Goal: Task Accomplishment & Management: Manage account settings

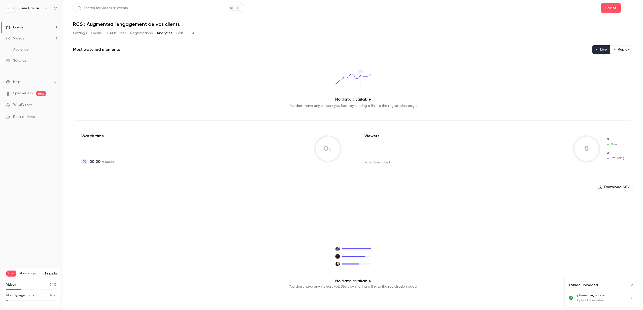
click at [27, 27] on link "Events 1" at bounding box center [31, 27] width 63 height 11
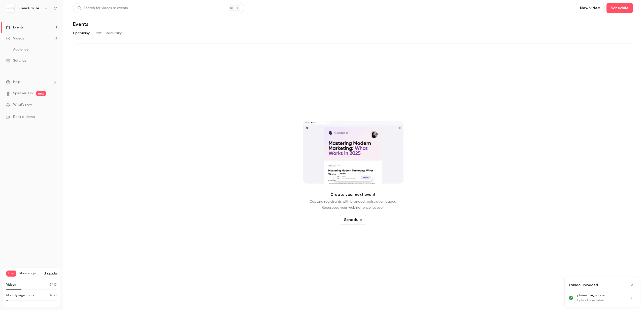
click at [35, 28] on link "Events 1" at bounding box center [31, 27] width 63 height 11
click at [95, 34] on button "Past" at bounding box center [97, 33] width 7 height 8
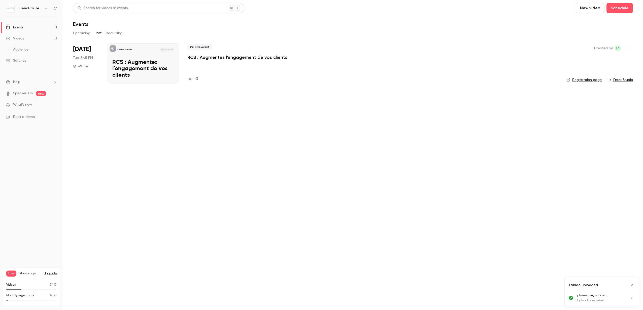
click at [207, 58] on p "RCS : Augmentez l'engagement de vos clients" at bounding box center [237, 57] width 100 height 6
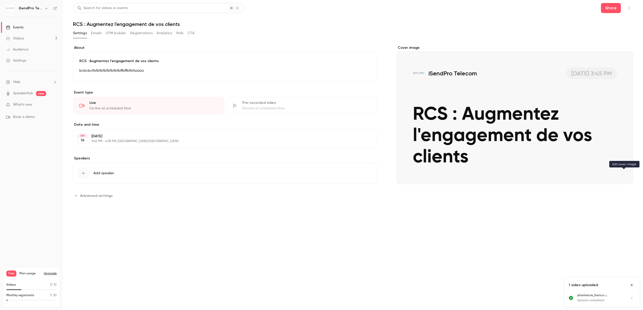
click at [625, 175] on icon "Cover image" at bounding box center [623, 175] width 3 height 3
click at [145, 69] on p "bcbcbcfbfbfbfbfbfbfbfbffbffbfbfùùùùù" at bounding box center [224, 71] width 291 height 6
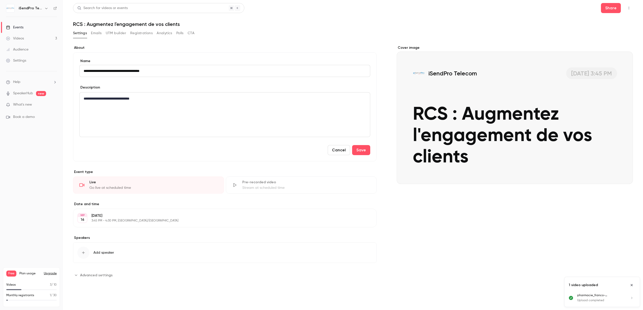
type input "**********"
click at [163, 99] on p "**********" at bounding box center [225, 99] width 282 height 6
drag, startPoint x: 162, startPoint y: 100, endPoint x: 73, endPoint y: 99, distance: 89.1
click at [73, 99] on div "**********" at bounding box center [224, 106] width 303 height 109
copy p "**********"
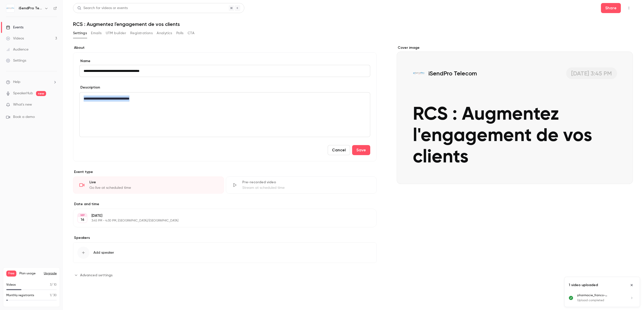
click at [149, 99] on p "**********" at bounding box center [225, 99] width 282 height 6
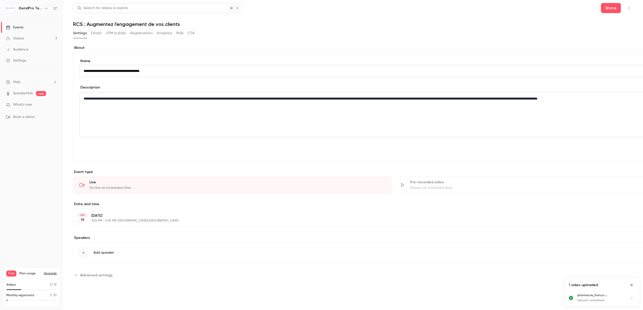
click at [297, 99] on span "**********" at bounding box center [333, 99] width 408 height 4
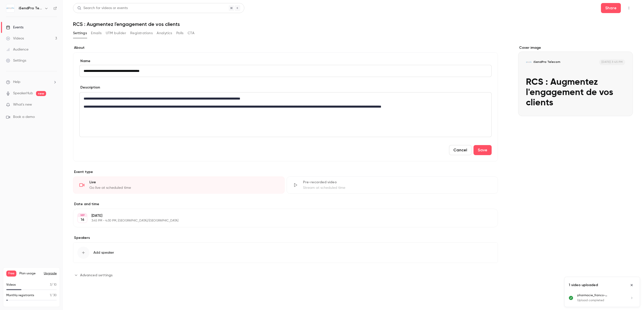
click at [304, 107] on span "**********" at bounding box center [233, 107] width 298 height 4
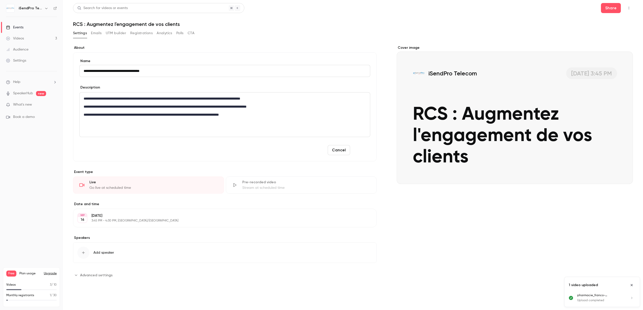
click at [356, 149] on button "Save" at bounding box center [361, 150] width 18 height 10
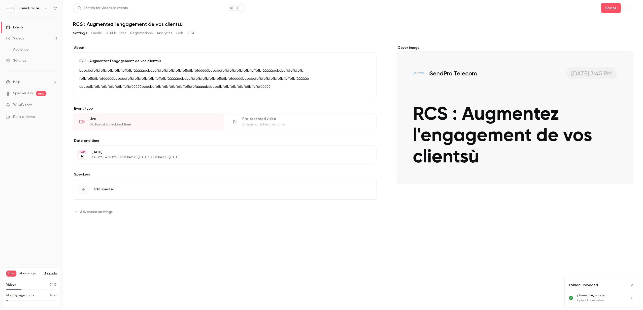
click at [629, 8] on icon "button" at bounding box center [628, 8] width 4 height 4
click at [614, 8] on div at bounding box center [321, 155] width 643 height 310
click at [612, 9] on button "Share" at bounding box center [611, 8] width 20 height 10
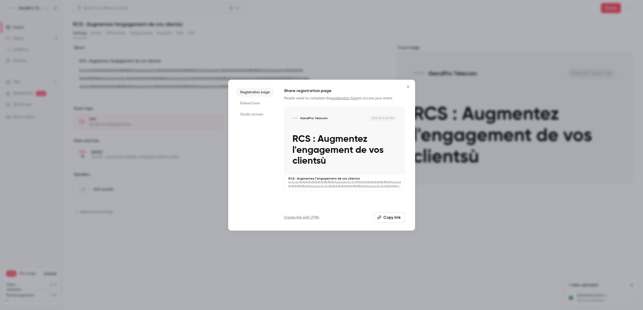
click at [344, 147] on p "RCS : Augmentez l'engagement de vos clientsù" at bounding box center [344, 150] width 104 height 33
click at [409, 89] on button "Close" at bounding box center [408, 87] width 10 height 10
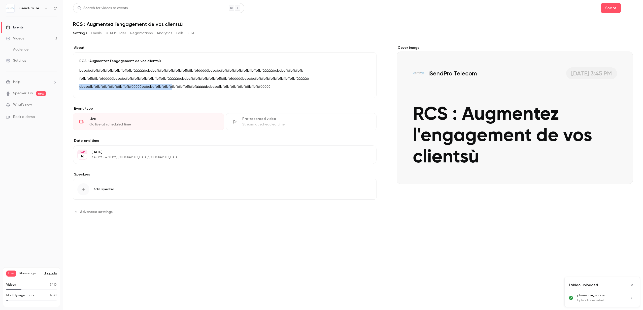
drag, startPoint x: 167, startPoint y: 84, endPoint x: 142, endPoint y: 83, distance: 25.4
click at [142, 83] on div "bcbcbcfbfbfbfbfbfbfbfbffbffbfbfùùùùùbcbcbcfbfbfbfbfbfbfbfbffbffbfbfùùùùùbcbcbcf…" at bounding box center [224, 80] width 291 height 24
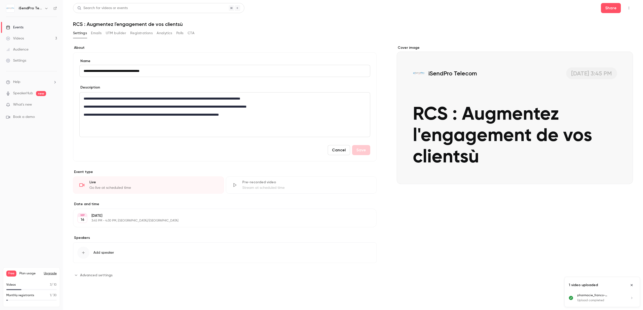
click at [624, 175] on icon "Cover image" at bounding box center [623, 175] width 3 height 3
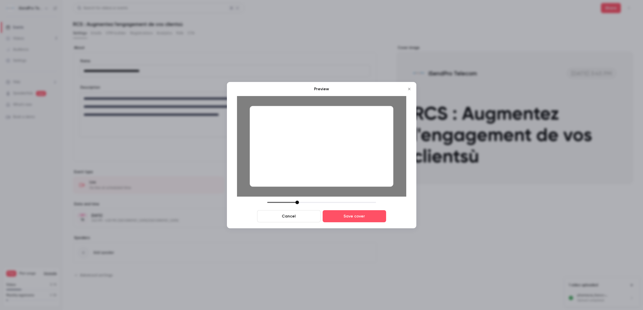
drag, startPoint x: 305, startPoint y: 203, endPoint x: 299, endPoint y: 203, distance: 6.1
click at [299, 203] on div at bounding box center [321, 203] width 109 height 4
click at [348, 214] on button "Save cover" at bounding box center [353, 216] width 63 height 12
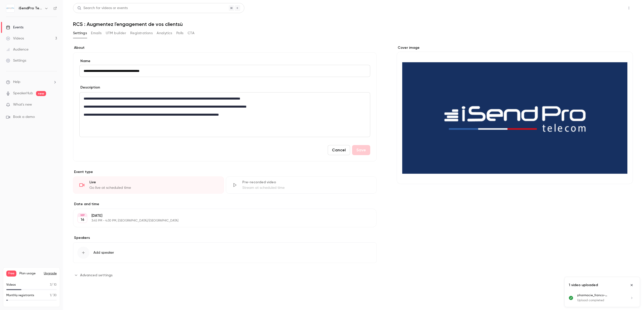
click at [608, 8] on button "Share" at bounding box center [611, 8] width 20 height 10
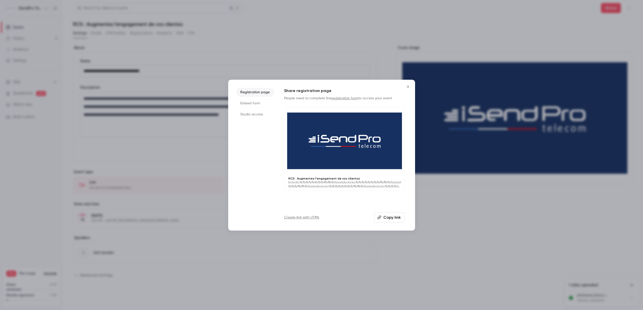
click at [332, 146] on div at bounding box center [344, 141] width 120 height 68
click at [249, 105] on li "Embed form" at bounding box center [255, 103] width 38 height 9
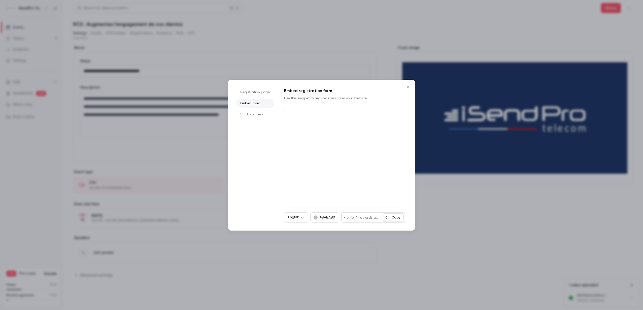
click at [251, 114] on li "Studio access" at bounding box center [255, 114] width 38 height 9
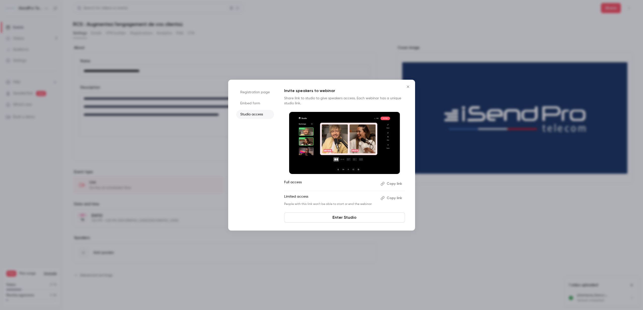
click at [409, 86] on icon "Close" at bounding box center [408, 87] width 6 height 4
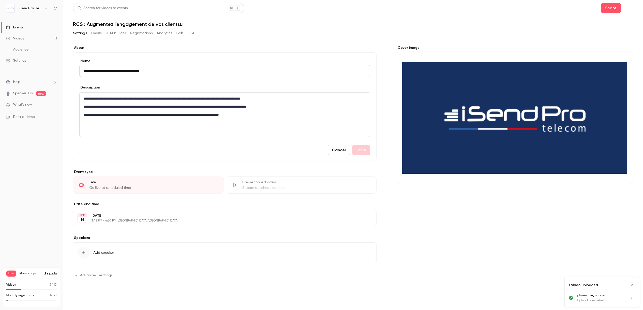
click at [139, 34] on button "Registrations" at bounding box center [141, 33] width 22 height 8
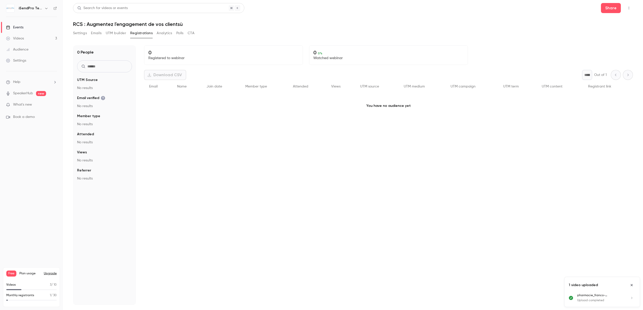
click at [20, 28] on div "Events" at bounding box center [14, 27] width 17 height 5
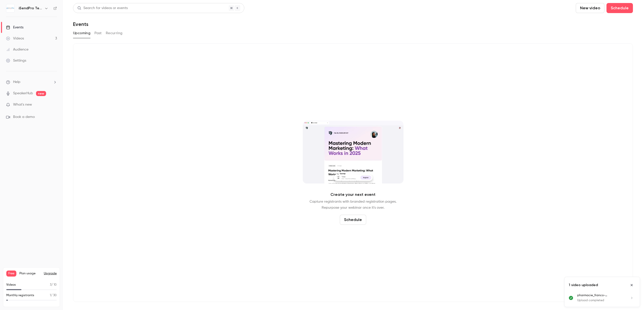
click at [99, 34] on button "Past" at bounding box center [97, 33] width 7 height 8
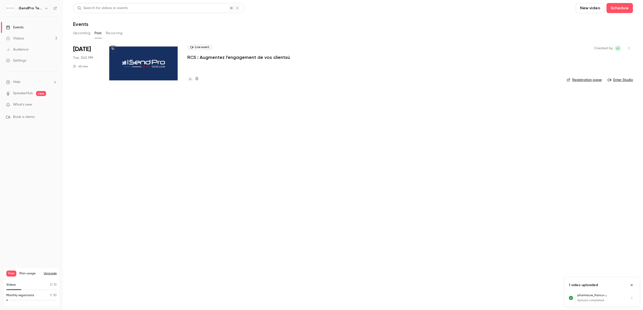
click at [194, 57] on p "RCS : Augmentez l'engagement de vos clientsù" at bounding box center [238, 57] width 102 height 6
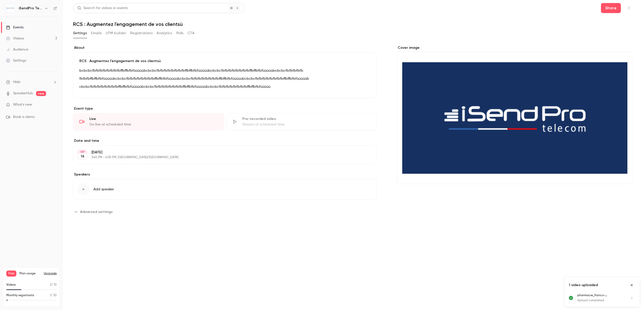
click at [367, 86] on button "Edit" at bounding box center [361, 88] width 18 height 8
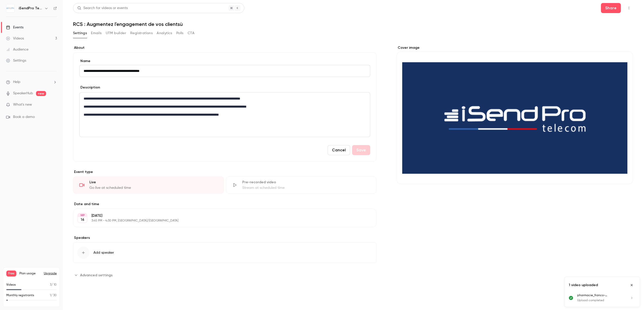
click at [102, 277] on span "Advanced settings" at bounding box center [96, 275] width 32 height 5
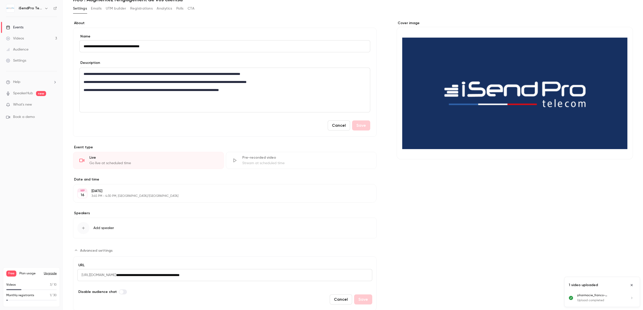
scroll to position [41, 0]
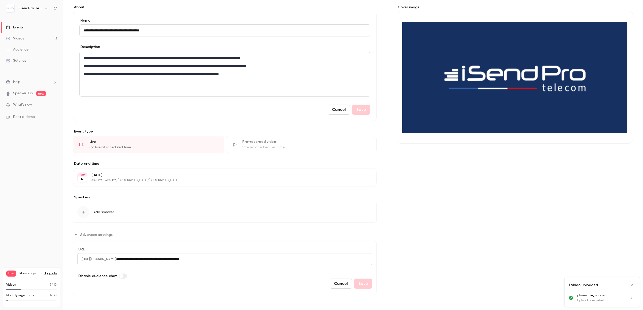
click at [367, 180] on button "Edit" at bounding box center [363, 178] width 18 height 8
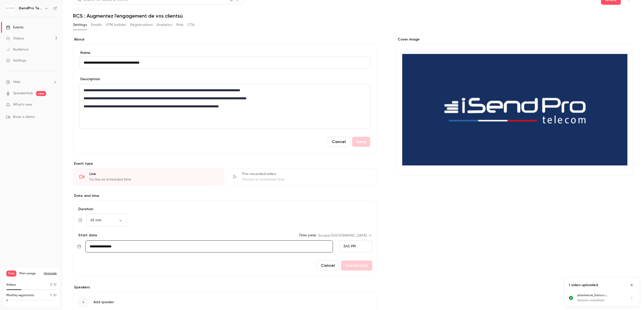
scroll to position [0, 0]
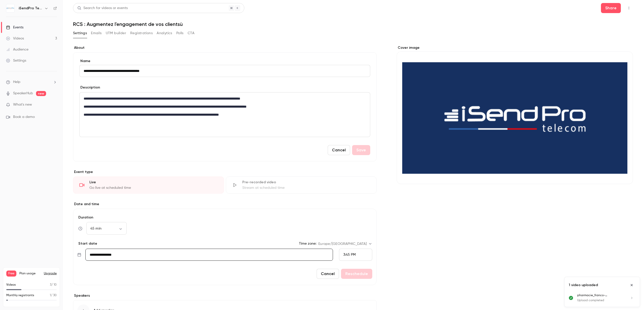
click at [192, 33] on button "CTA" at bounding box center [191, 33] width 7 height 8
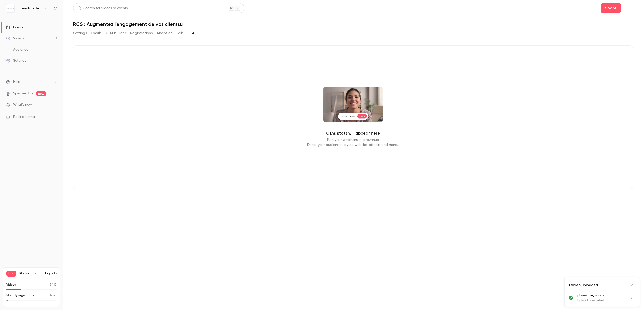
click at [352, 99] on video at bounding box center [352, 104] width 59 height 35
click at [343, 137] on div "CTAs stats will appear here Turn your webinars into revenue. Direct your audien…" at bounding box center [353, 117] width 560 height 144
click at [342, 119] on video at bounding box center [352, 104] width 59 height 35
click at [346, 98] on video at bounding box center [352, 104] width 59 height 35
click at [181, 33] on button "Polls" at bounding box center [179, 33] width 7 height 8
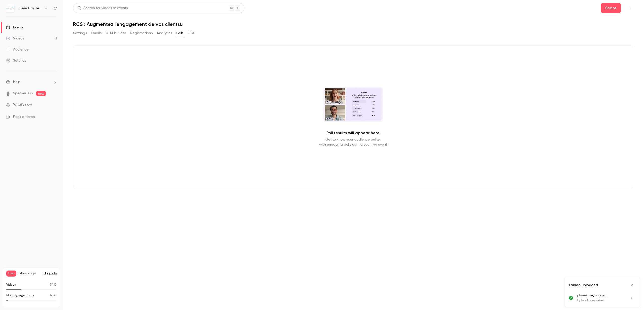
click at [162, 33] on button "Analytics" at bounding box center [165, 33] width 16 height 8
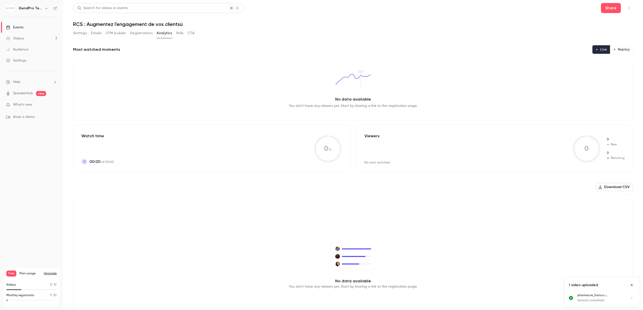
click at [145, 34] on button "Registrations" at bounding box center [141, 33] width 22 height 8
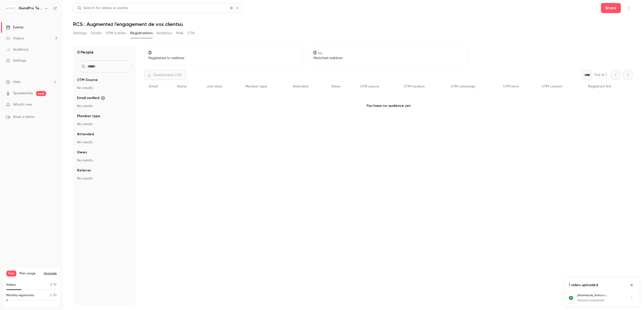
click at [84, 34] on button "Settings" at bounding box center [80, 33] width 14 height 8
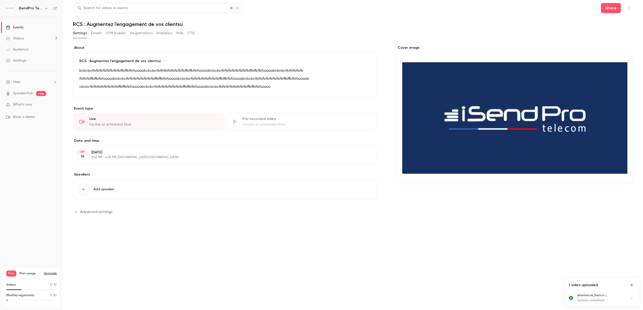
click at [28, 62] on link "Settings" at bounding box center [31, 60] width 63 height 11
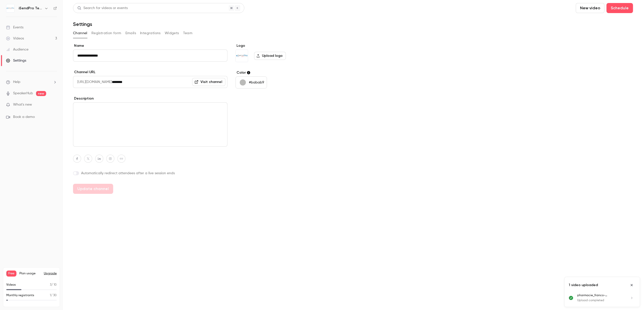
click at [244, 81] on div "button" at bounding box center [243, 83] width 6 height 6
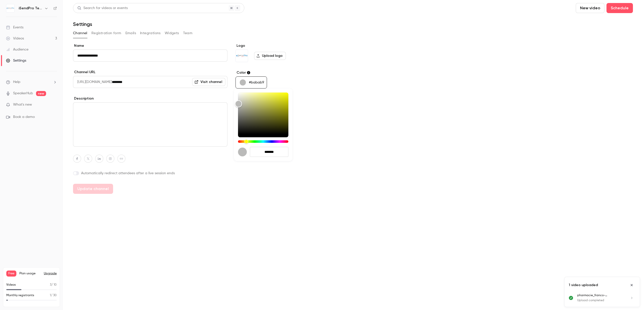
click at [258, 83] on div at bounding box center [321, 155] width 643 height 310
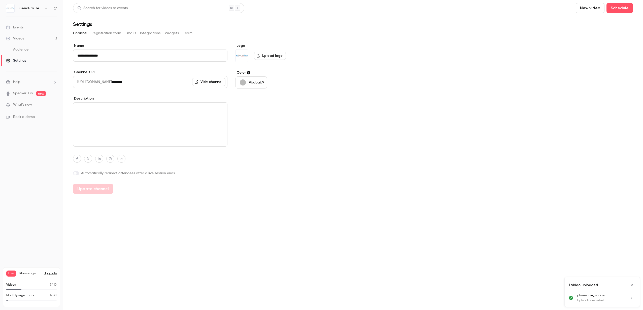
click at [257, 82] on p "#babab9" at bounding box center [256, 82] width 15 height 5
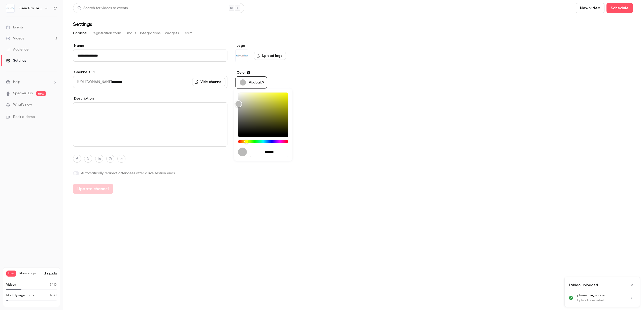
click at [257, 82] on div at bounding box center [321, 155] width 643 height 310
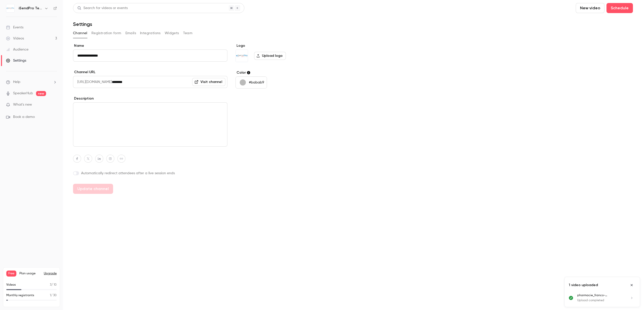
click at [259, 82] on p "#babab9" at bounding box center [256, 82] width 15 height 5
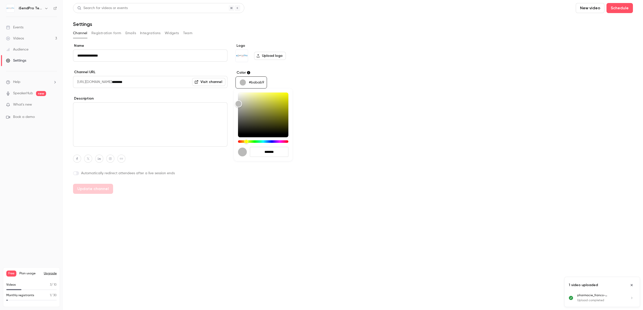
drag, startPoint x: 277, startPoint y: 152, endPoint x: 250, endPoint y: 152, distance: 27.4
click at [250, 152] on input "*******" at bounding box center [269, 152] width 39 height 10
paste input "hex-color-input"
type input "*******"
click at [231, 193] on div at bounding box center [321, 155] width 643 height 310
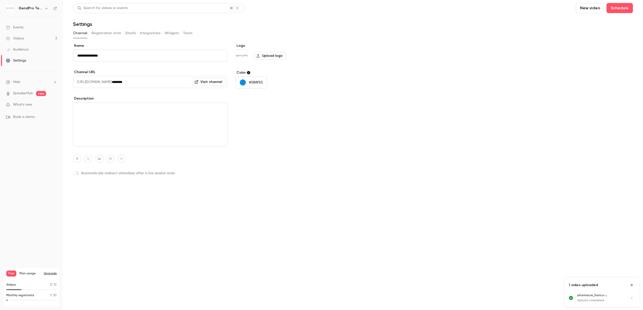
click at [104, 190] on button "Update channel" at bounding box center [93, 189] width 40 height 10
click at [25, 28] on link "Events" at bounding box center [31, 27] width 63 height 11
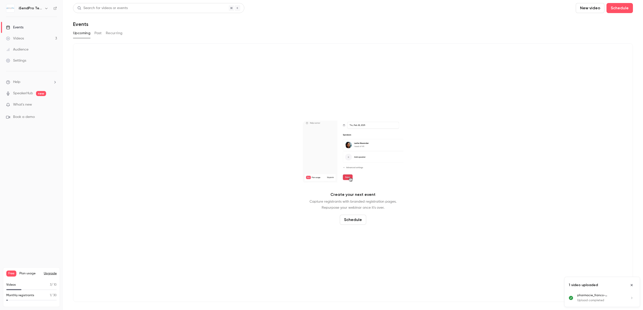
click at [95, 31] on button "Past" at bounding box center [97, 33] width 7 height 8
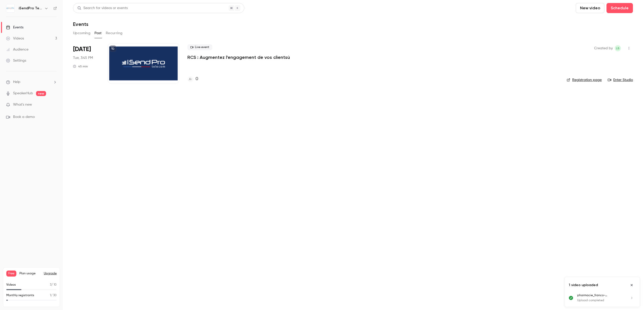
click at [171, 59] on div at bounding box center [143, 63] width 72 height 40
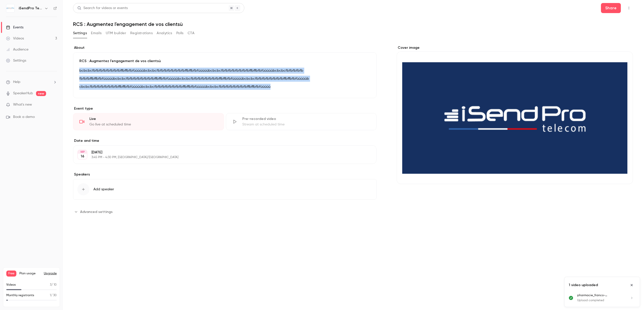
drag, startPoint x: 289, startPoint y: 85, endPoint x: 78, endPoint y: 68, distance: 211.6
click at [77, 68] on div "RCS : Augmentez l'engagement de vos clientsù bcbcbcfbfbfbfbfbfbfbfbffbffbfbfùùù…" at bounding box center [224, 75] width 303 height 46
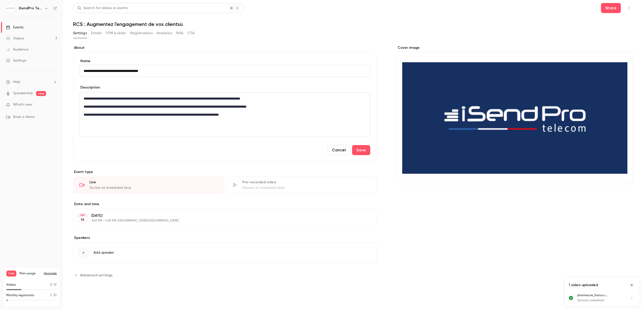
type input "**********"
click at [187, 85] on div "Description" at bounding box center [224, 88] width 291 height 6
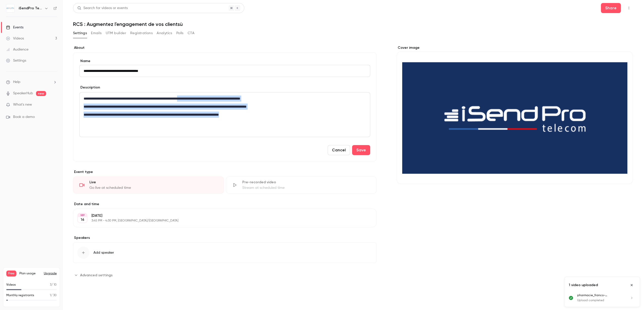
drag, startPoint x: 275, startPoint y: 113, endPoint x: 211, endPoint y: 98, distance: 65.8
click at [211, 98] on div "**********" at bounding box center [225, 115] width 290 height 44
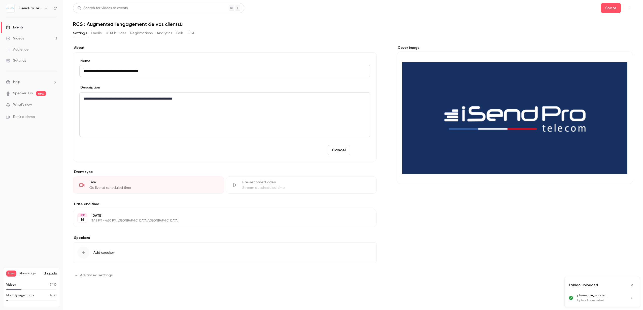
click at [362, 149] on button "Save" at bounding box center [361, 150] width 18 height 10
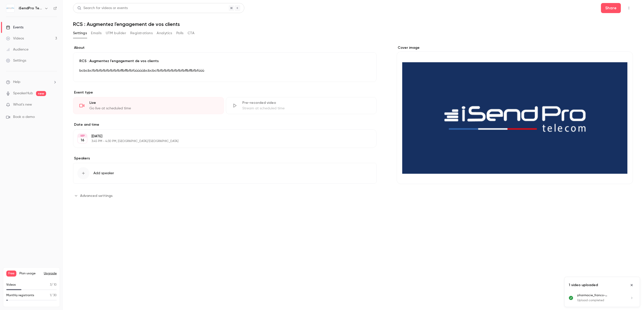
click at [491, 130] on div "Cover image" at bounding box center [514, 114] width 236 height 139
click at [0, 0] on input "Cover image" at bounding box center [0, 0] width 0 height 0
click at [607, 10] on button "Share" at bounding box center [611, 8] width 20 height 10
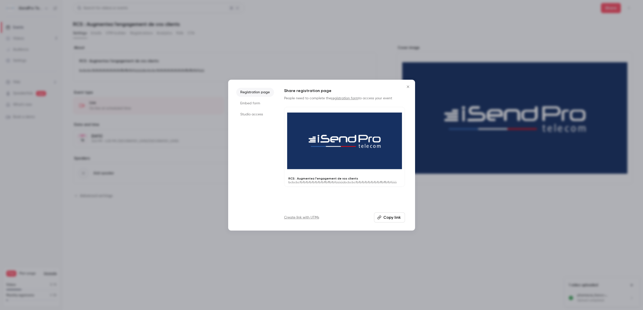
click at [339, 155] on div at bounding box center [344, 141] width 120 height 68
click at [408, 86] on icon "Close" at bounding box center [407, 87] width 2 height 2
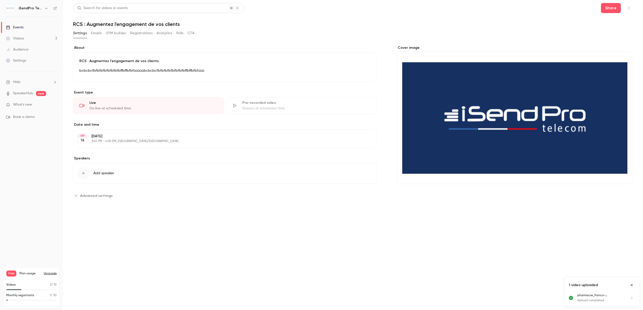
click at [357, 73] on icon "button" at bounding box center [356, 72] width 4 height 4
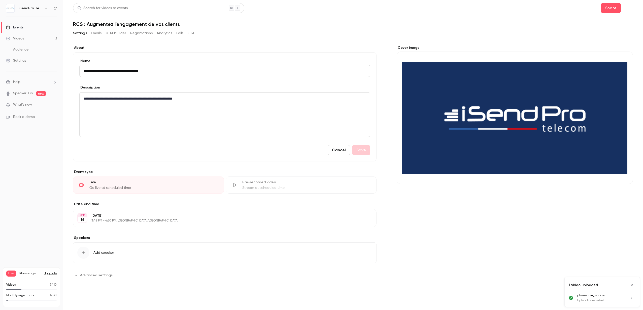
drag, startPoint x: 211, startPoint y: 102, endPoint x: 208, endPoint y: 100, distance: 4.5
click at [211, 102] on div "**********" at bounding box center [225, 115] width 290 height 44
drag, startPoint x: 205, startPoint y: 99, endPoint x: 159, endPoint y: 97, distance: 46.1
click at [159, 97] on p "**********" at bounding box center [225, 99] width 282 height 6
click at [155, 108] on icon "bold" at bounding box center [154, 107] width 3 height 3
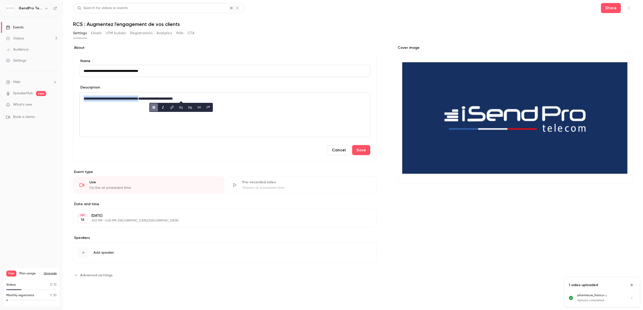
click at [182, 108] on icon "editor" at bounding box center [181, 108] width 4 height 4
click at [218, 108] on icon "editor" at bounding box center [219, 109] width 2 height 2
click at [203, 108] on icon "editor" at bounding box center [204, 108] width 4 height 4
click at [209, 98] on p "**********" at bounding box center [225, 99] width 282 height 6
drag, startPoint x: 209, startPoint y: 98, endPoint x: 97, endPoint y: 100, distance: 111.3
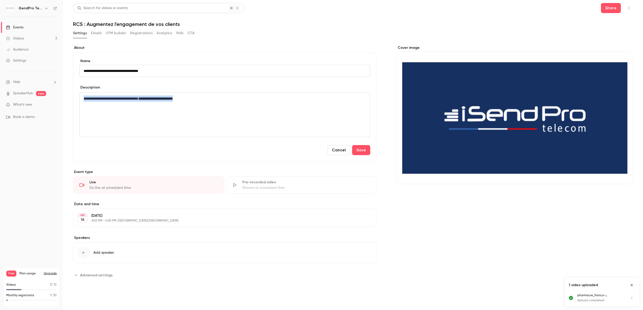
click at [76, 99] on div "**********" at bounding box center [224, 106] width 303 height 109
drag, startPoint x: 108, startPoint y: 100, endPoint x: 95, endPoint y: 100, distance: 13.1
click at [76, 99] on div "**********" at bounding box center [224, 106] width 303 height 109
click at [68, 106] on icon "bold" at bounding box center [68, 107] width 3 height 3
click at [96, 107] on icon "editor" at bounding box center [95, 107] width 2 height 3
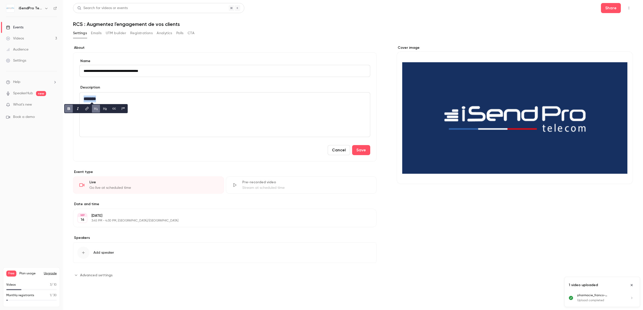
click at [119, 99] on h1 "*******" at bounding box center [225, 99] width 282 height 7
click at [79, 107] on div "**********" at bounding box center [224, 106] width 303 height 109
click at [358, 151] on button "Save" at bounding box center [361, 150] width 18 height 10
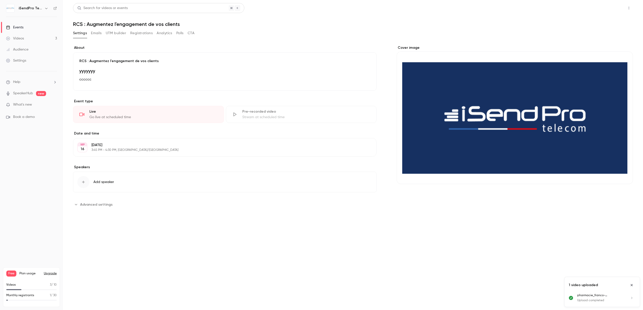
click at [612, 11] on button "Share" at bounding box center [611, 8] width 20 height 10
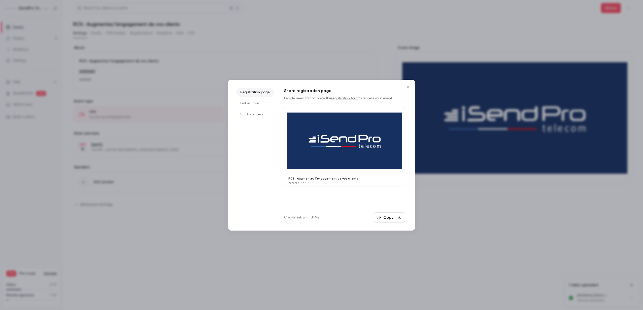
click at [331, 140] on div at bounding box center [344, 141] width 120 height 68
